Goal: Task Accomplishment & Management: Use online tool/utility

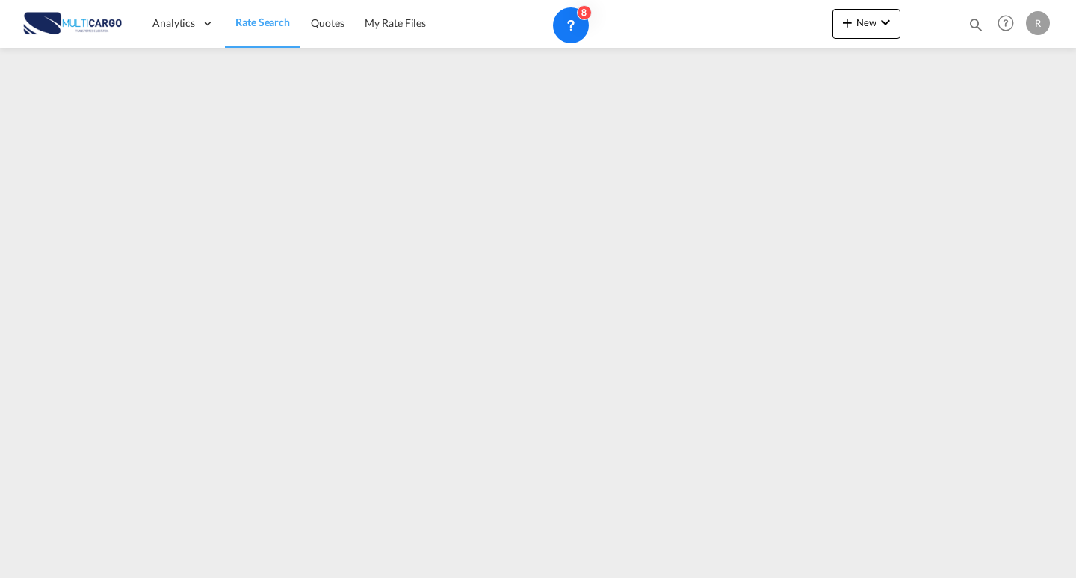
click at [984, 17] on div "Quotes Help Resources Product Release R My Profile Logout" at bounding box center [1006, 23] width 95 height 46
click at [974, 28] on md-icon "icon-magnify" at bounding box center [976, 24] width 16 height 16
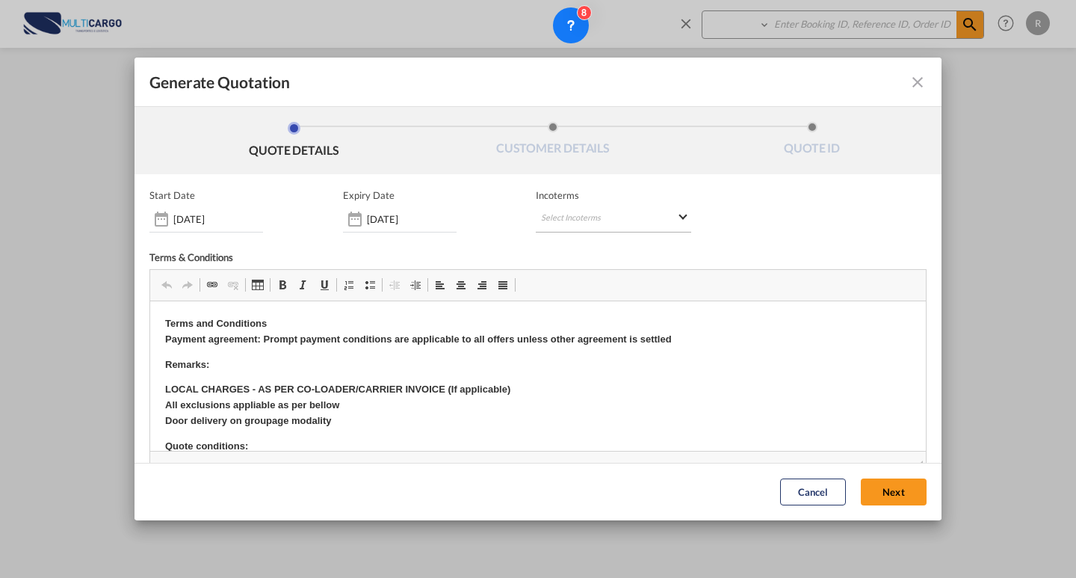
click at [610, 216] on md-select "Select Incoterms DAP - export Delivered at Place DAP - import Delivered at Plac…" at bounding box center [613, 218] width 155 height 27
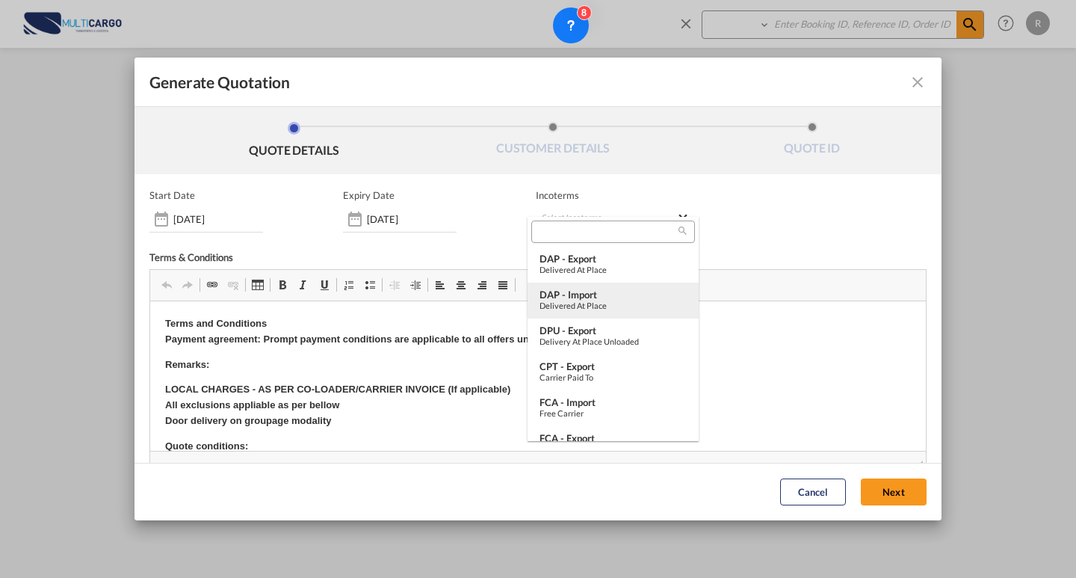
click at [769, 209] on md-backdrop at bounding box center [538, 289] width 1076 height 578
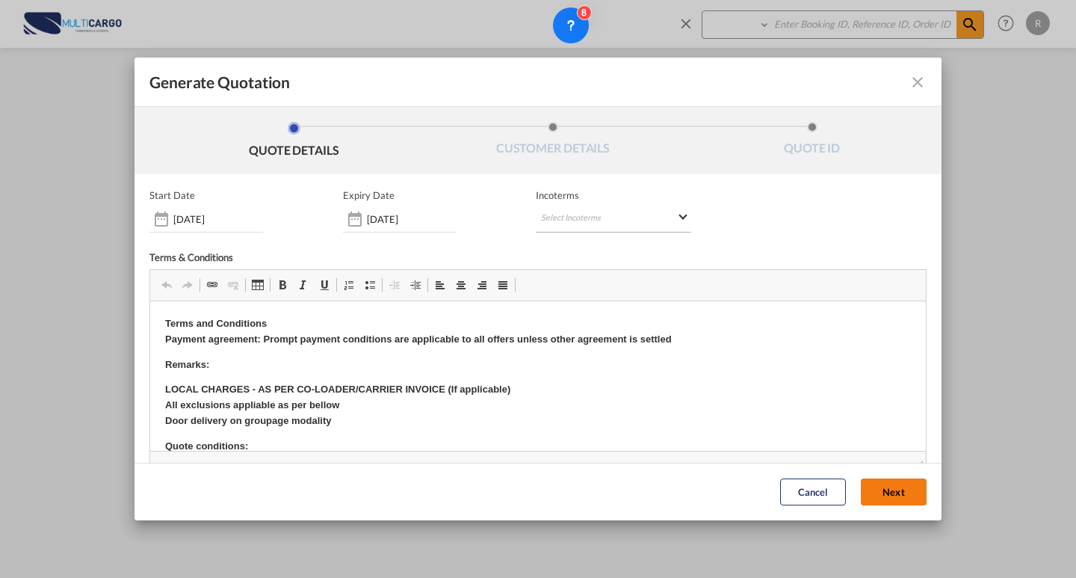
click at [864, 497] on button "Next" at bounding box center [894, 492] width 66 height 27
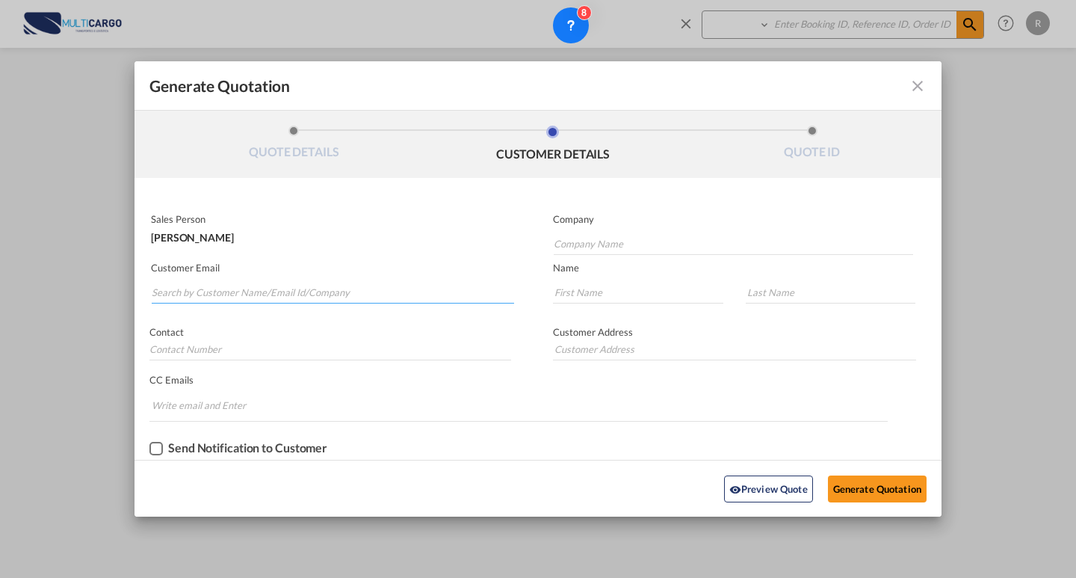
click at [384, 285] on input "Search by Customer Name/Email Id/Company" at bounding box center [333, 292] width 362 height 22
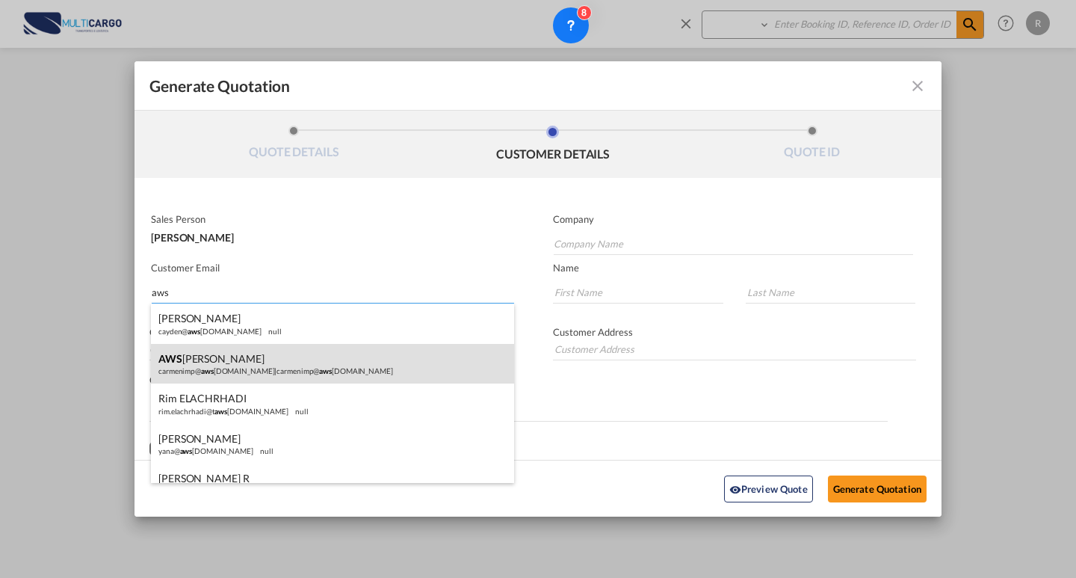
type input "aws"
click at [258, 358] on div "AWS Carmen carmenimp@ aws pkg.com | carmenimp@ aws pkg.com" at bounding box center [332, 364] width 363 height 40
type input "[EMAIL_ADDRESS][DOMAIN_NAME]"
type input "AWS"
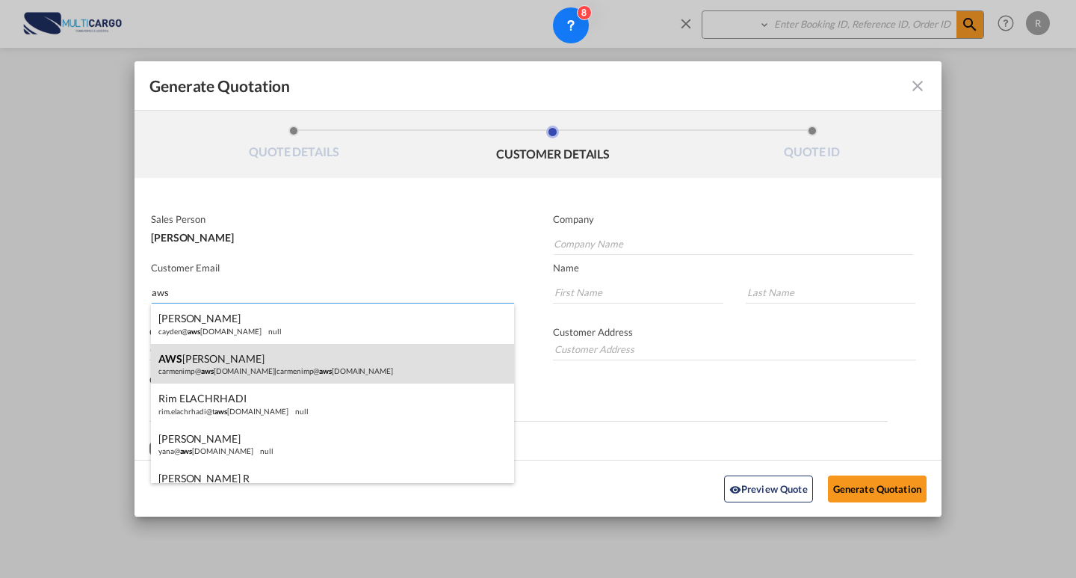
type input "Carmen"
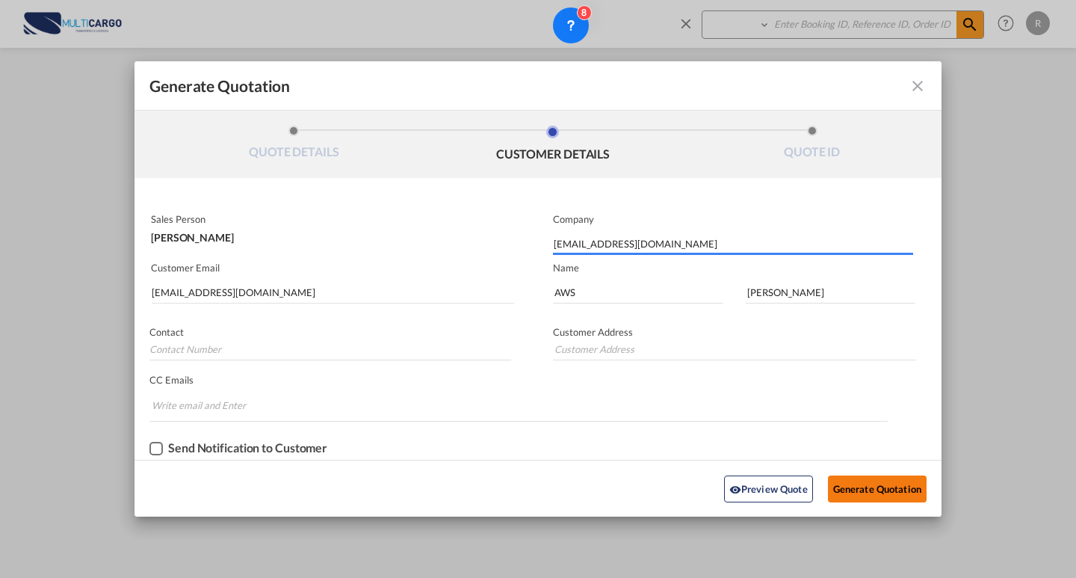
click at [842, 486] on button "Generate Quotation" at bounding box center [877, 488] width 99 height 27
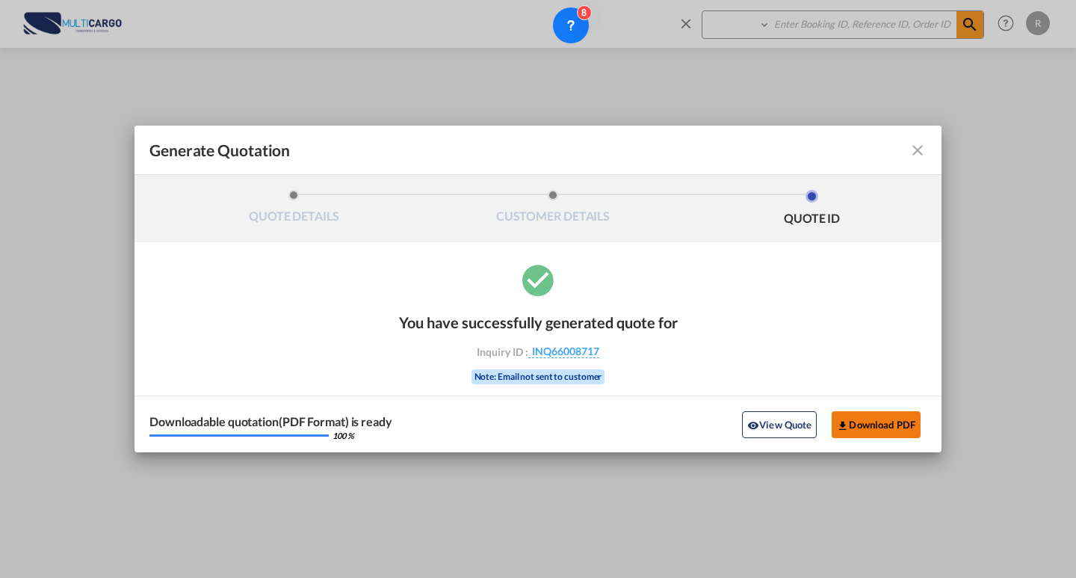
click at [881, 423] on button "Download PDF" at bounding box center [876, 424] width 89 height 27
click at [917, 146] on md-icon "icon-close fg-AAA8AD cursor m-0" at bounding box center [918, 150] width 18 height 18
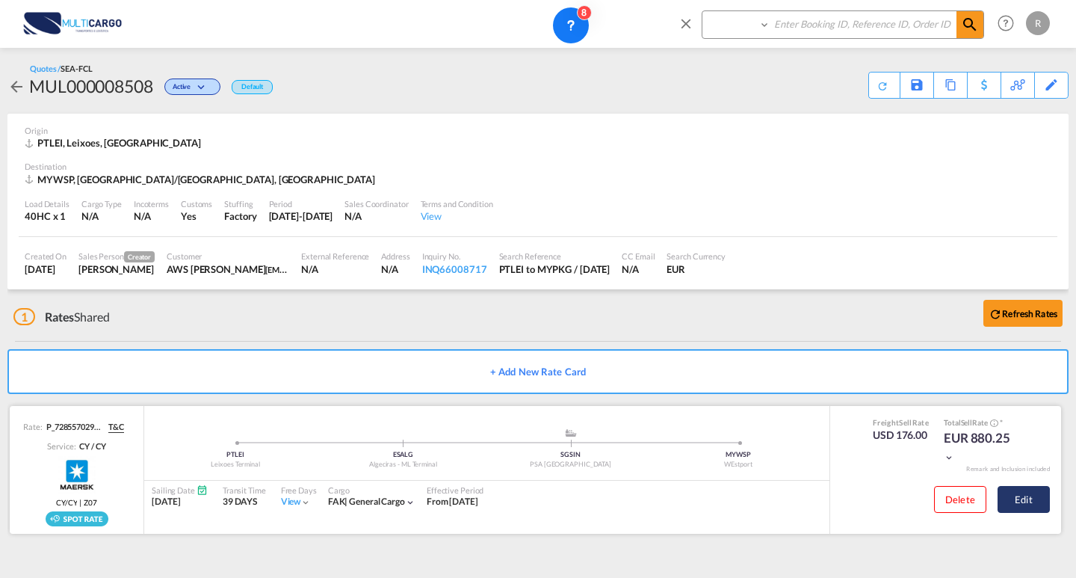
click at [1018, 508] on button "Edit" at bounding box center [1023, 499] width 52 height 27
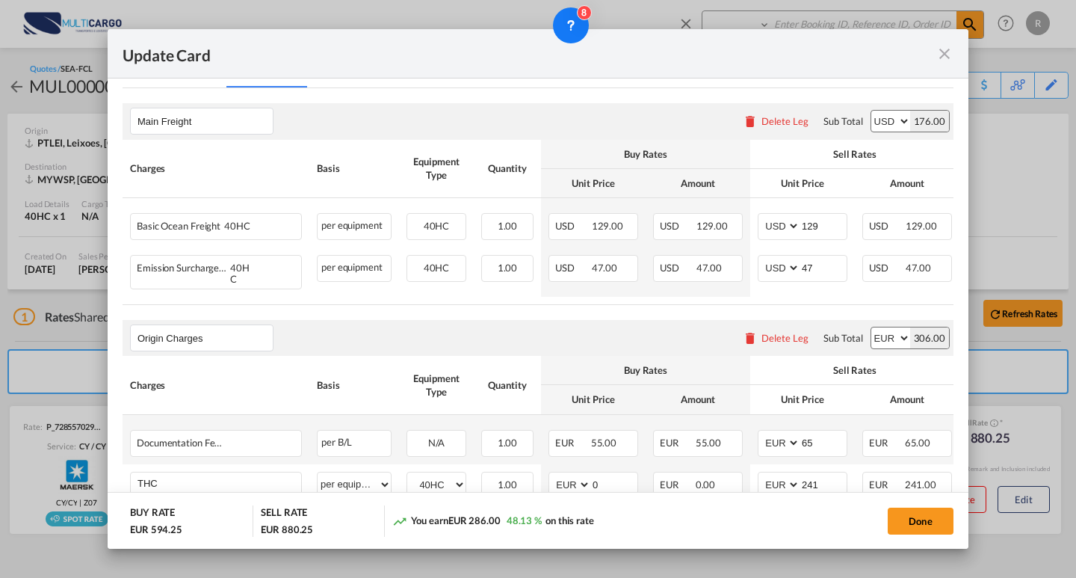
scroll to position [374, 0]
click at [939, 55] on md-icon "icon-close fg-AAA8AD m-0 pointer" at bounding box center [944, 54] width 18 height 18
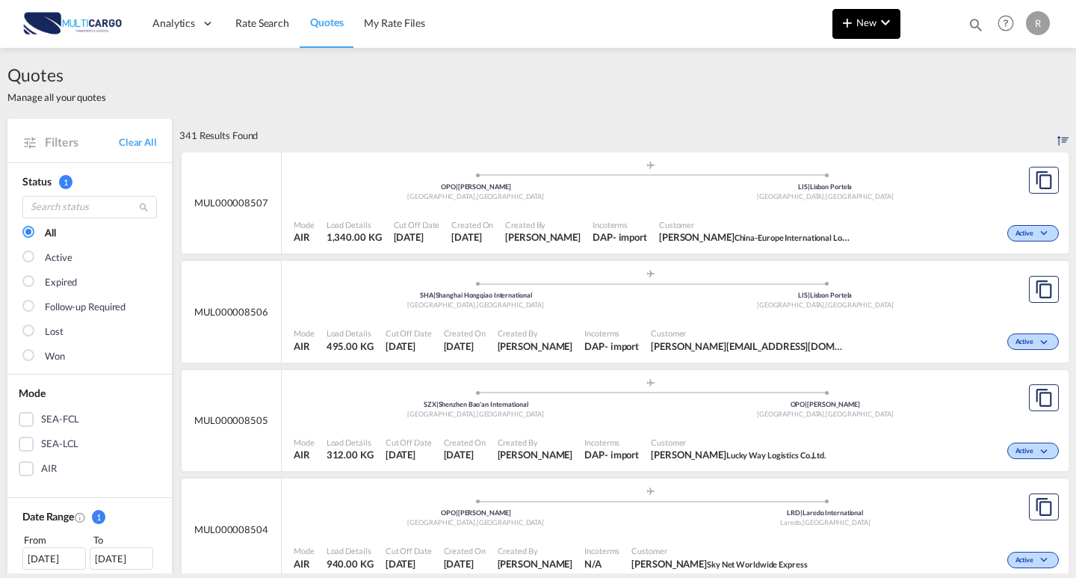
click at [880, 30] on md-icon "icon-chevron-down" at bounding box center [885, 22] width 18 height 18
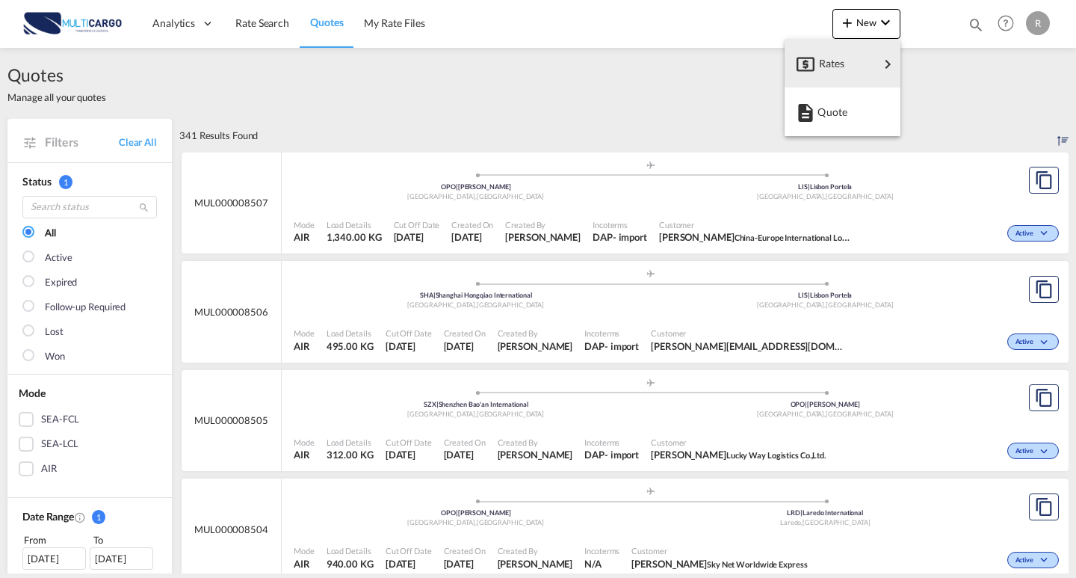
click at [668, 61] on md-backdrop at bounding box center [538, 289] width 1076 height 578
click at [966, 22] on div "Quotes Help Resources Product Release R My Profile Logout" at bounding box center [1006, 23] width 95 height 46
click at [977, 23] on md-icon "icon-magnify" at bounding box center [976, 24] width 16 height 16
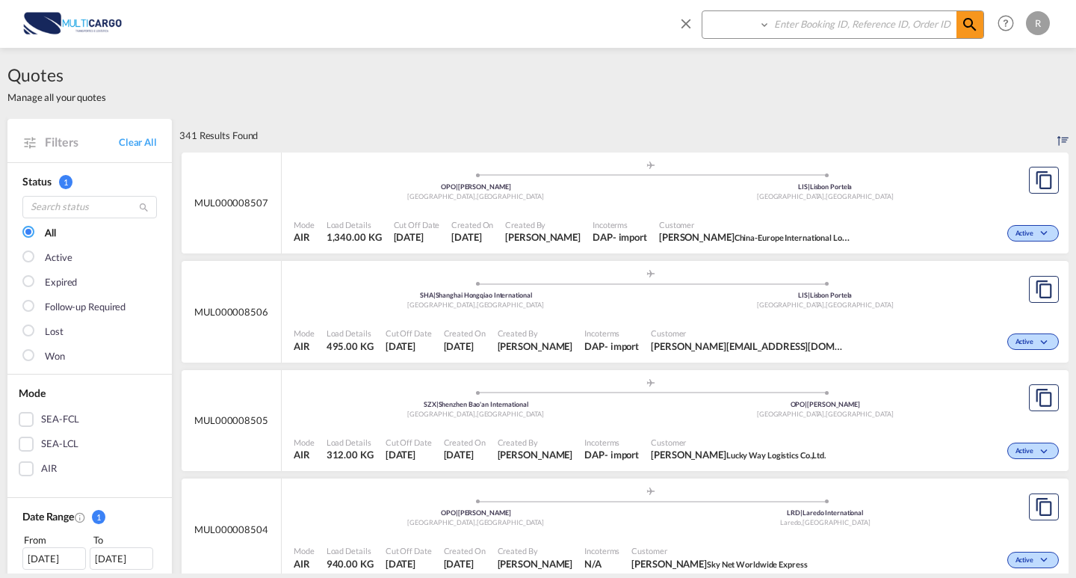
click at [838, 28] on input at bounding box center [863, 24] width 186 height 26
paste input "MUL000008488"
type input "MUL000008488"
click at [765, 26] on select "Quotes" at bounding box center [737, 24] width 71 height 27
select select "Quotes"
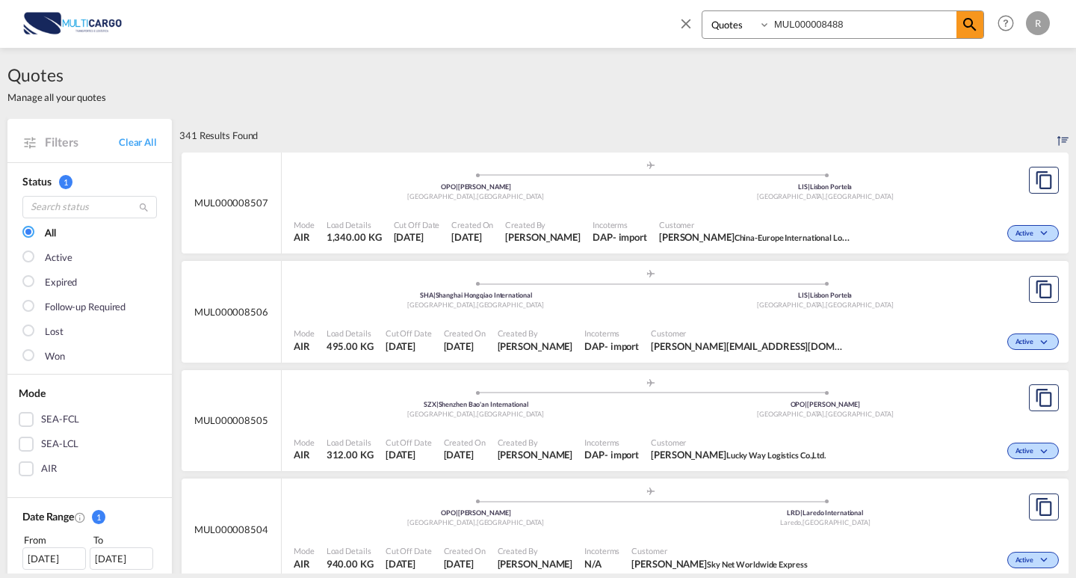
click at [702, 11] on select "Quotes" at bounding box center [737, 24] width 71 height 27
click at [979, 28] on span at bounding box center [969, 24] width 27 height 27
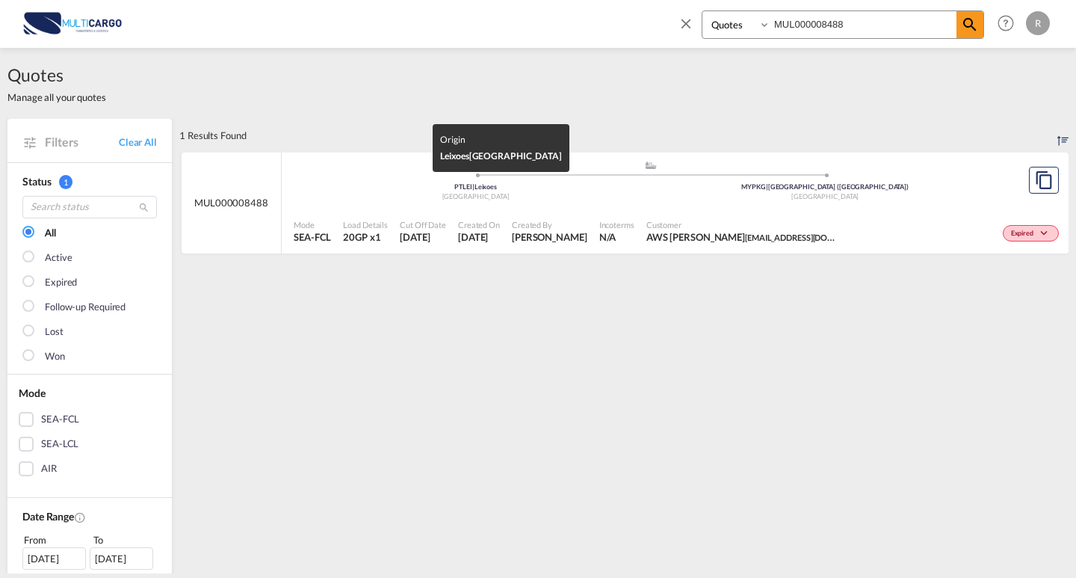
click at [369, 196] on div "[GEOGRAPHIC_DATA]" at bounding box center [476, 197] width 350 height 10
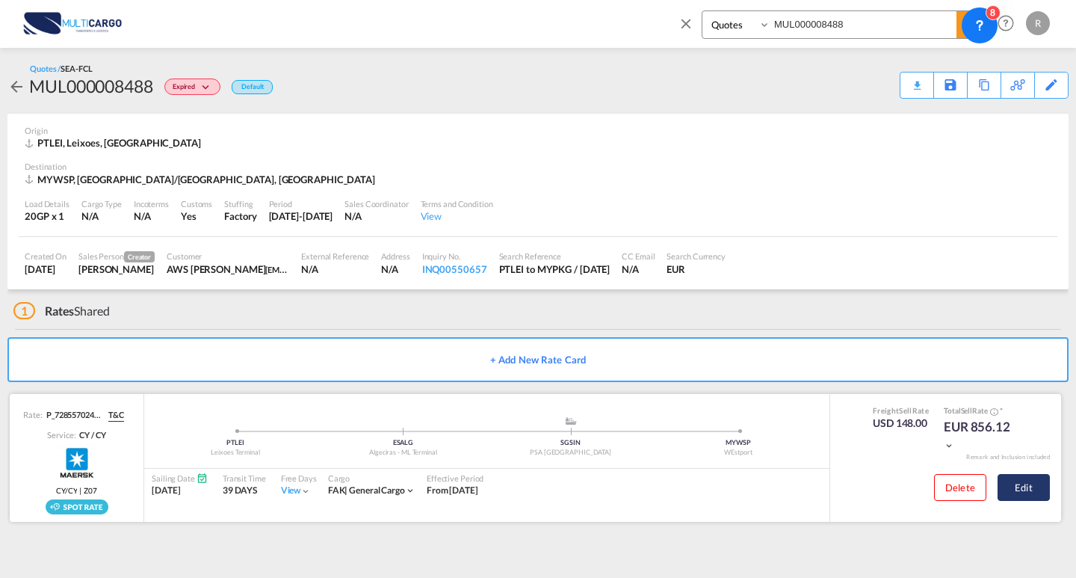
click at [1043, 491] on button "Edit" at bounding box center [1023, 487] width 52 height 27
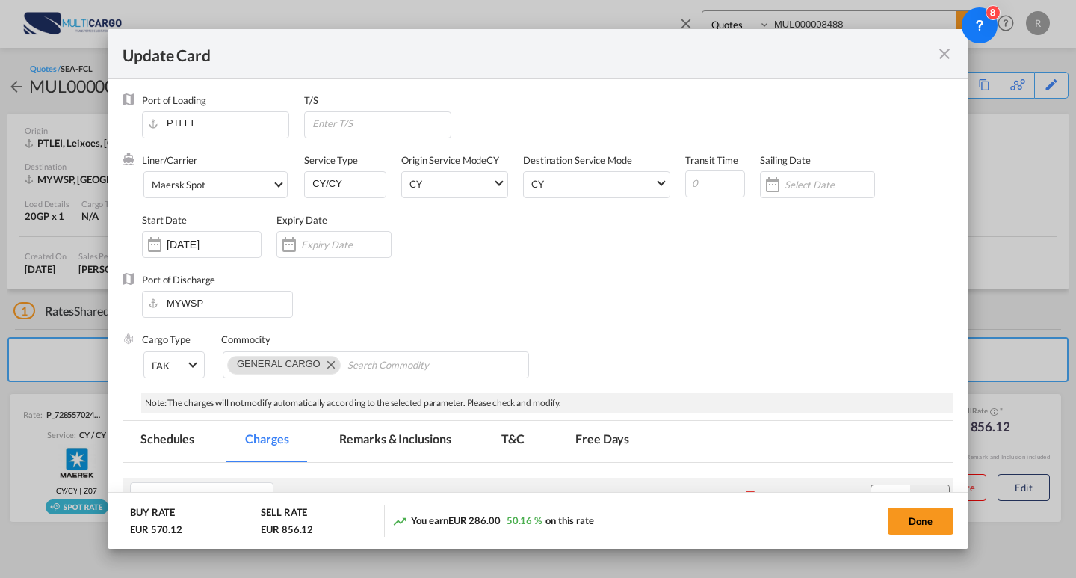
select select "per equipment"
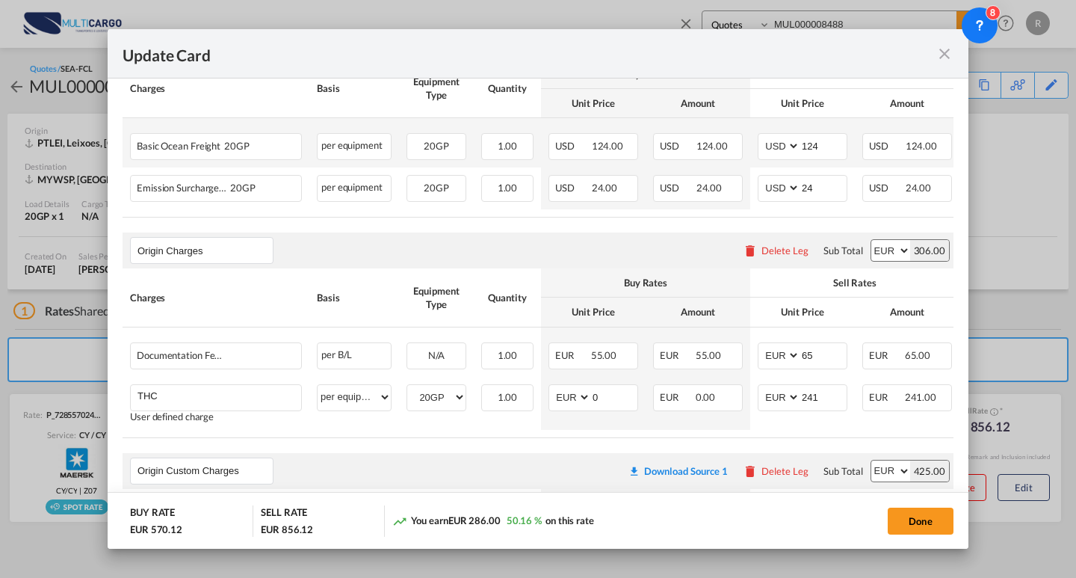
scroll to position [432, 0]
